Goal: Answer question/provide support: Share knowledge or assist other users

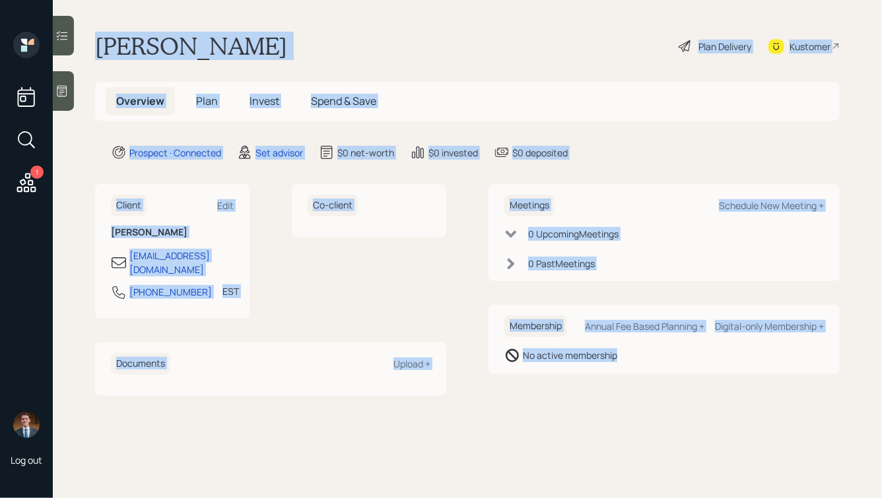
drag, startPoint x: 98, startPoint y: 43, endPoint x: 593, endPoint y: 419, distance: 622.4
click at [593, 419] on main "Ana Partida Plan Delivery Kustomer Overview Plan Invest Spend & Save Prospect ·…" at bounding box center [467, 249] width 829 height 498
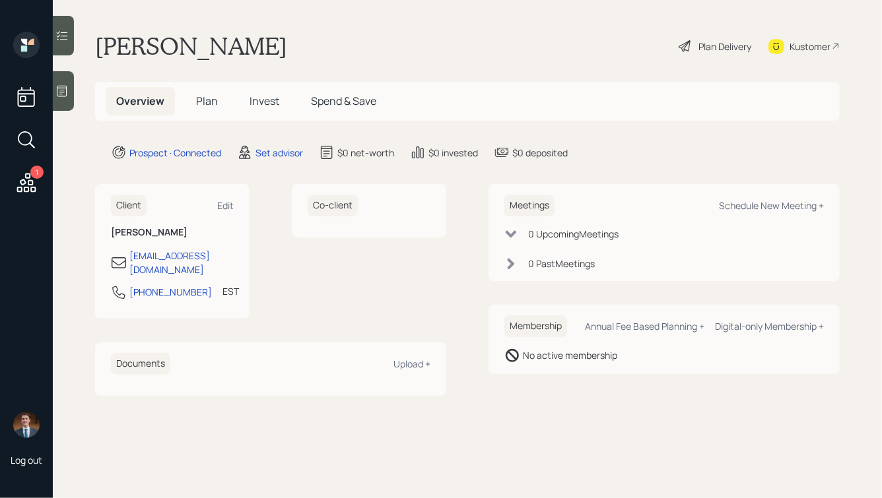
click at [65, 94] on icon at bounding box center [61, 91] width 13 height 13
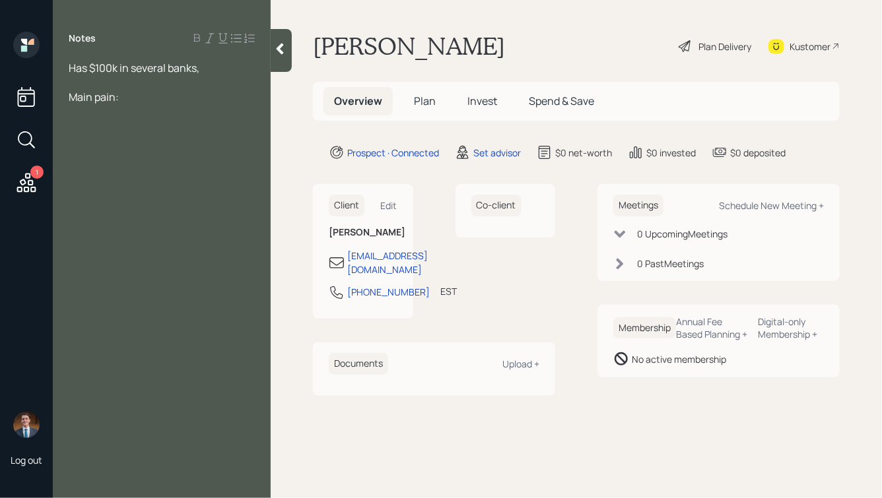
click at [99, 80] on div at bounding box center [162, 82] width 186 height 15
click at [134, 133] on div "Main pain:" at bounding box center [162, 126] width 186 height 15
click at [205, 69] on div "Has $100k in several banks," at bounding box center [162, 68] width 186 height 15
click at [83, 104] on div at bounding box center [162, 97] width 186 height 15
click at [80, 108] on div at bounding box center [162, 111] width 186 height 15
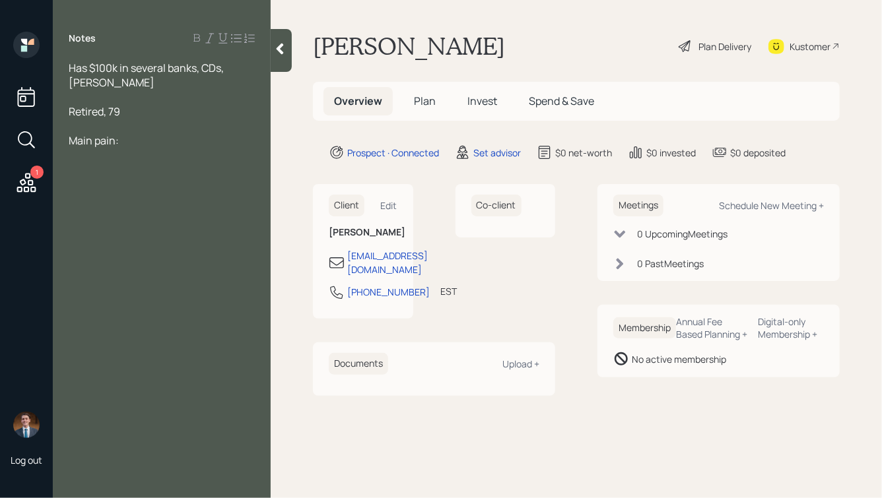
click at [151, 142] on div "Main pain:" at bounding box center [162, 140] width 186 height 15
click at [119, 158] on span "Main pain: Thinking about setting up a living trust. Has no kids, wants money t…" at bounding box center [162, 155] width 186 height 44
click at [275, 55] on div at bounding box center [281, 50] width 21 height 43
